Goal: Task Accomplishment & Management: Manage account settings

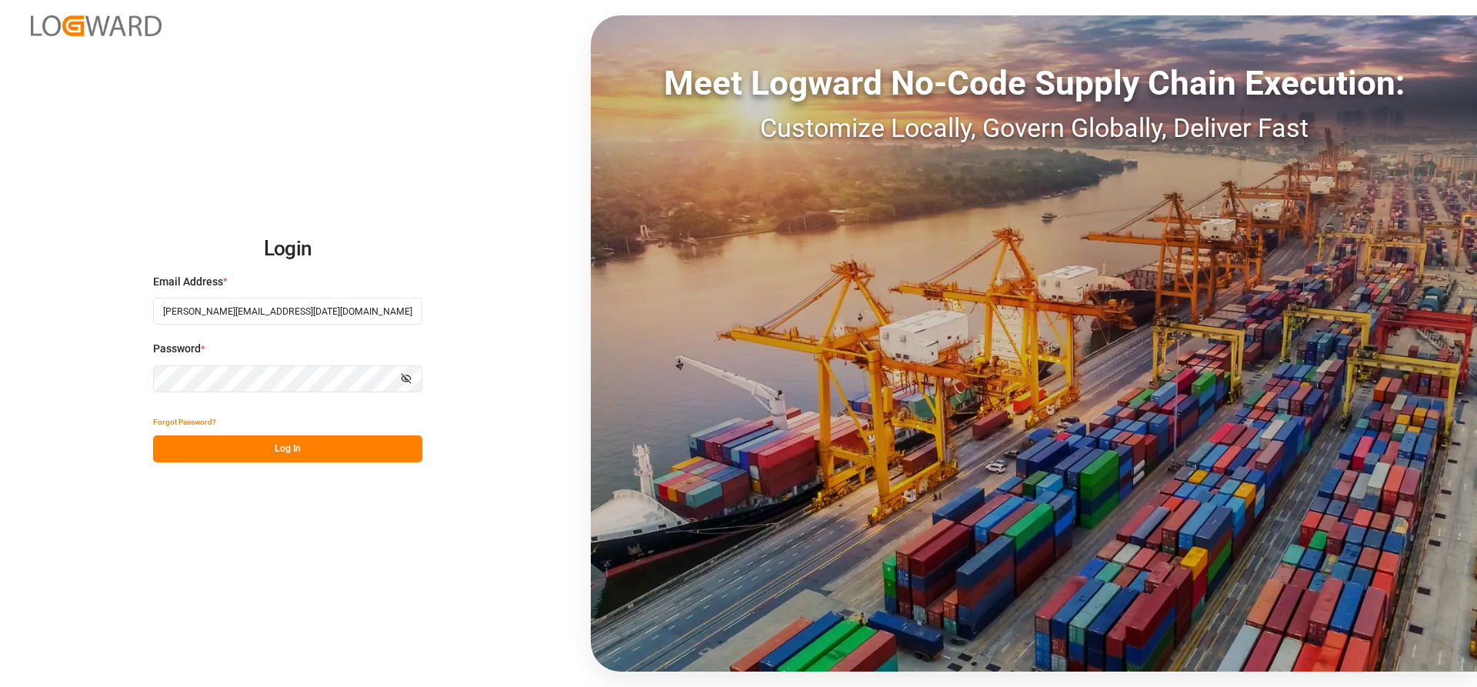
click at [282, 453] on button "Log In" at bounding box center [287, 448] width 269 height 27
